Goal: Task Accomplishment & Management: Use online tool/utility

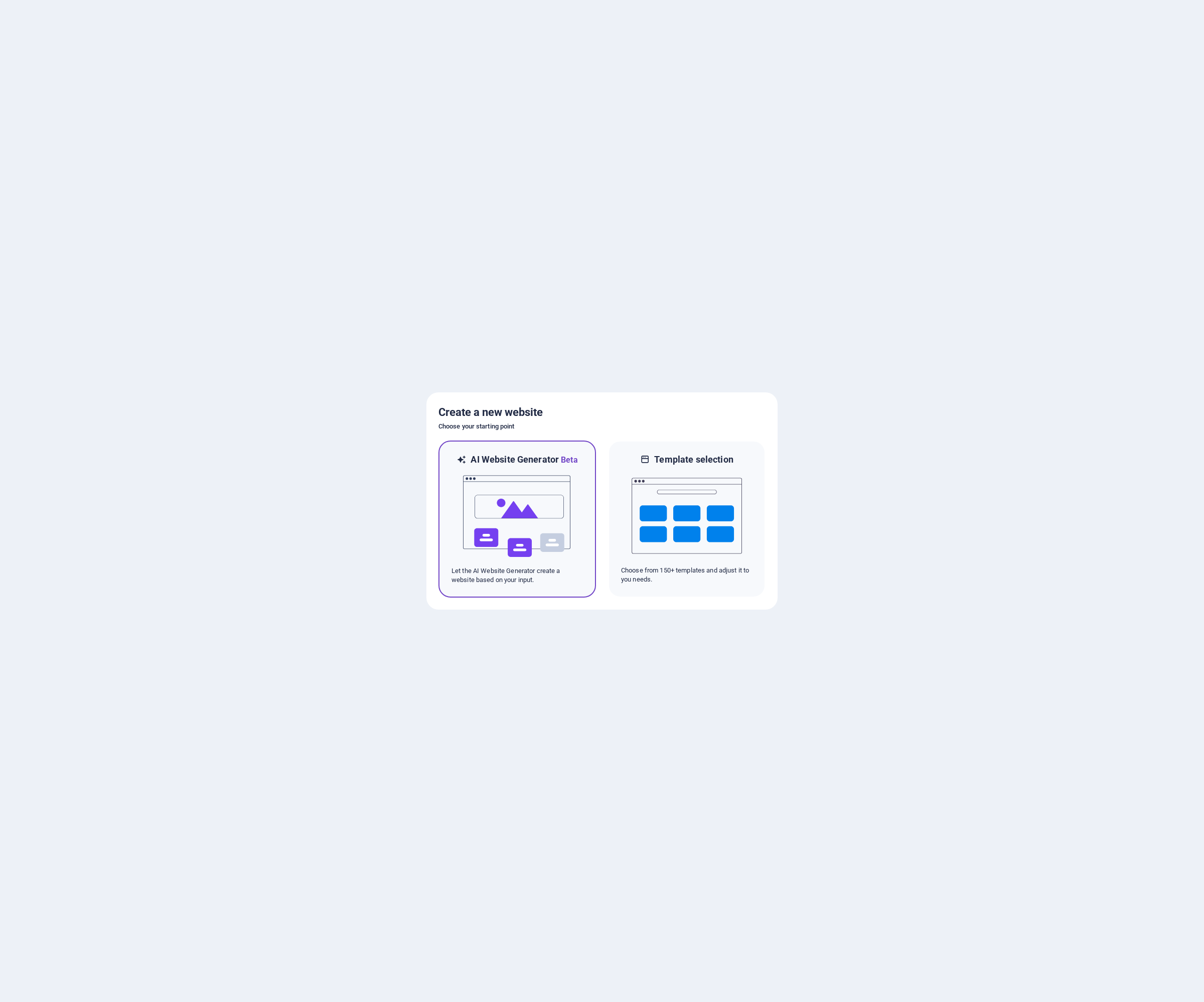
click at [500, 513] on img at bounding box center [517, 517] width 111 height 100
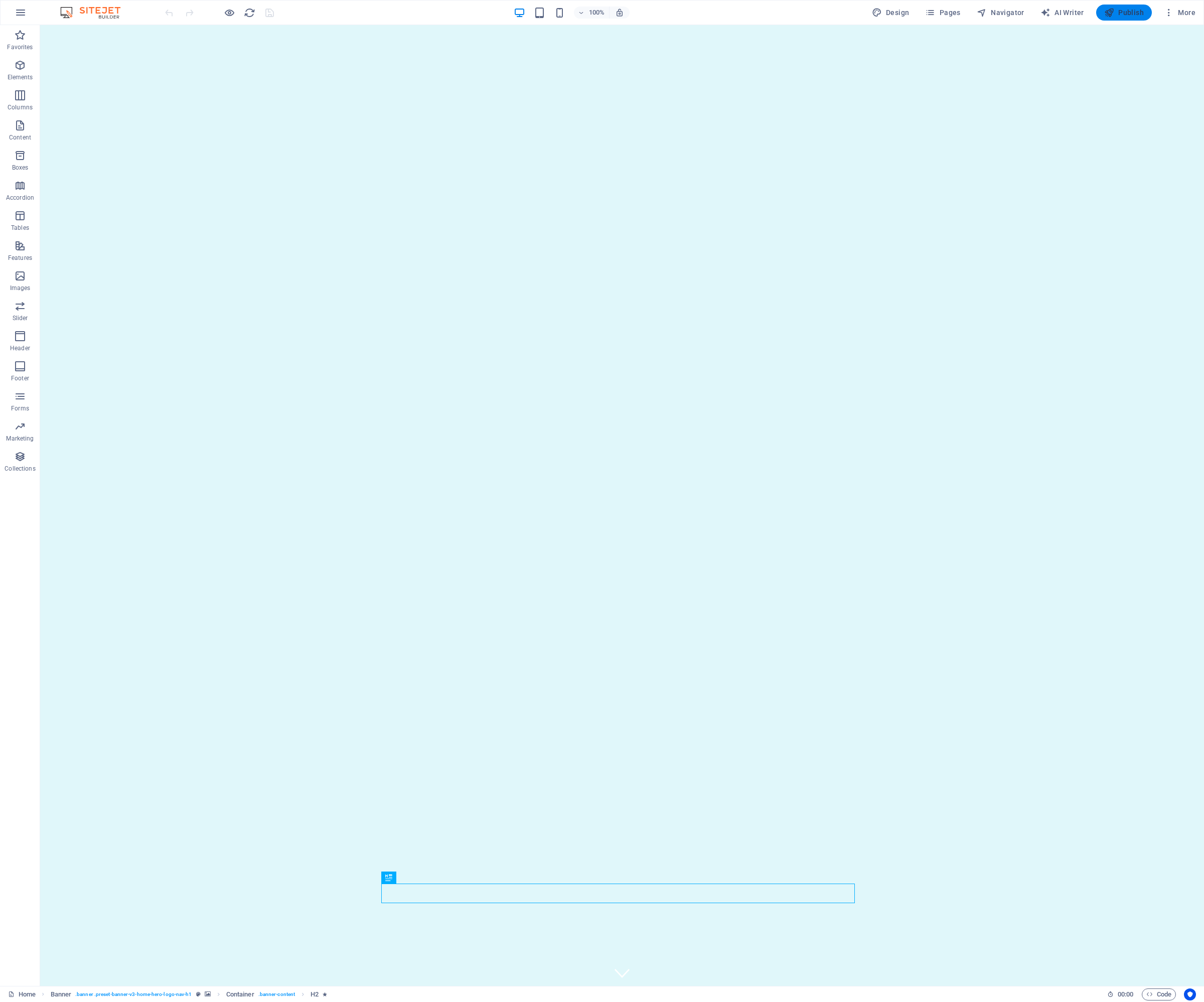
click at [1112, 15] on icon "button" at bounding box center [1108, 12] width 10 height 10
click at [1115, 13] on span "Publish" at bounding box center [1124, 12] width 39 height 10
